Goal: Task Accomplishment & Management: Use online tool/utility

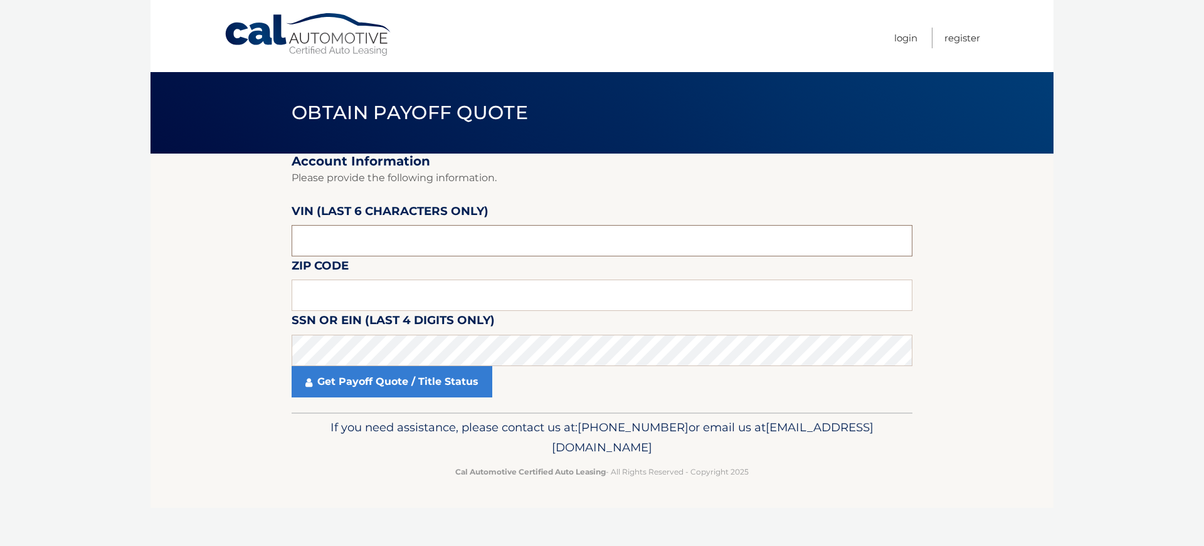
click at [355, 226] on input "text" at bounding box center [601, 240] width 621 height 31
type input "860532"
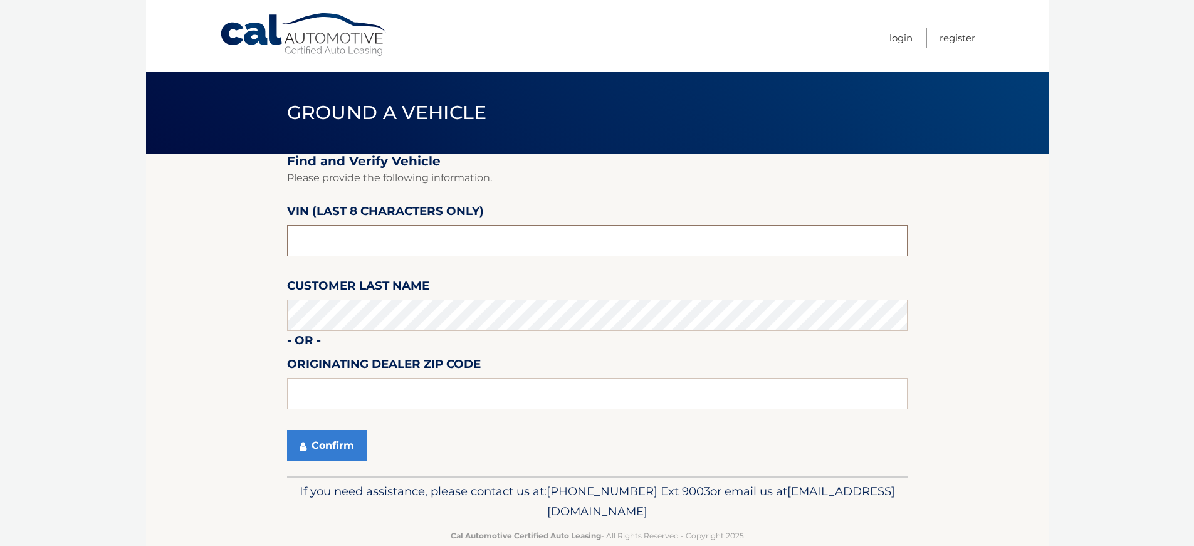
click at [370, 236] on input "text" at bounding box center [597, 240] width 621 height 31
type input "n8605327"
click at [329, 445] on button "Confirm" at bounding box center [327, 445] width 80 height 31
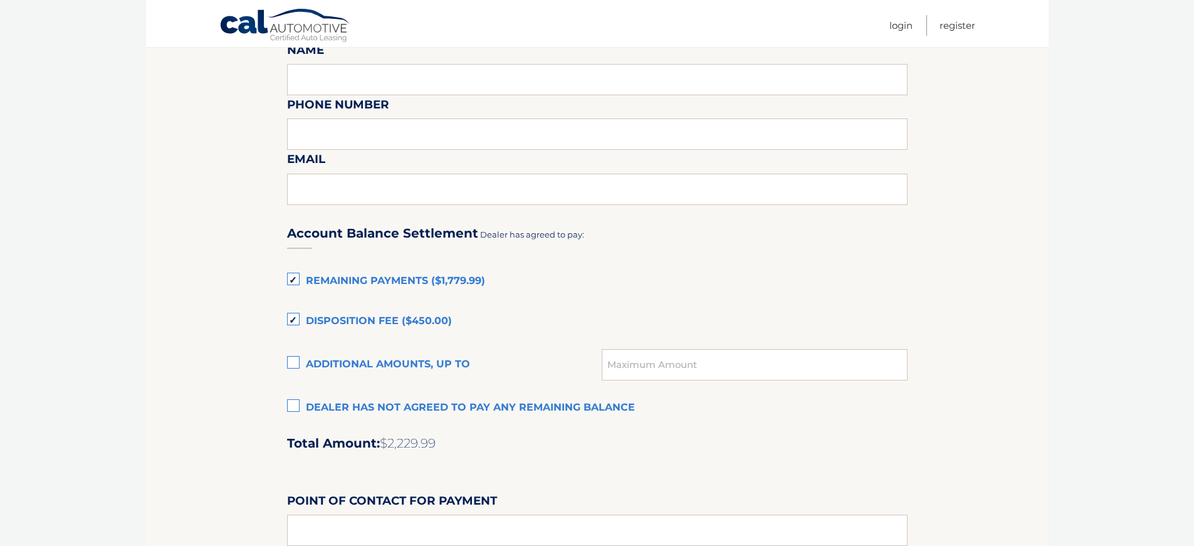
scroll to position [701, 0]
